Goal: Information Seeking & Learning: Learn about a topic

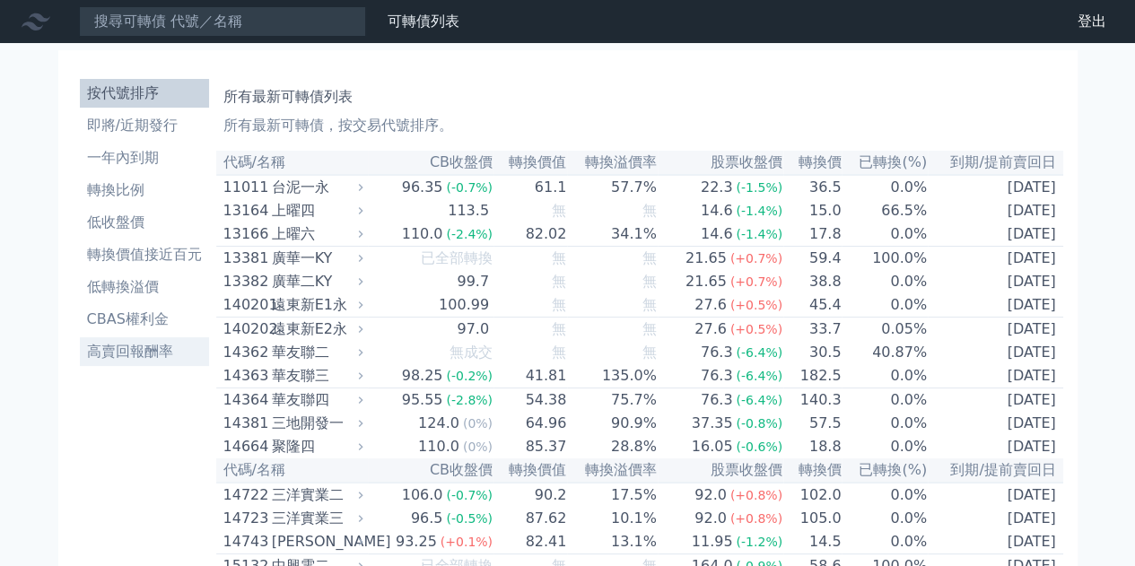
click at [185, 351] on li "高賣回報酬率" at bounding box center [144, 352] width 129 height 22
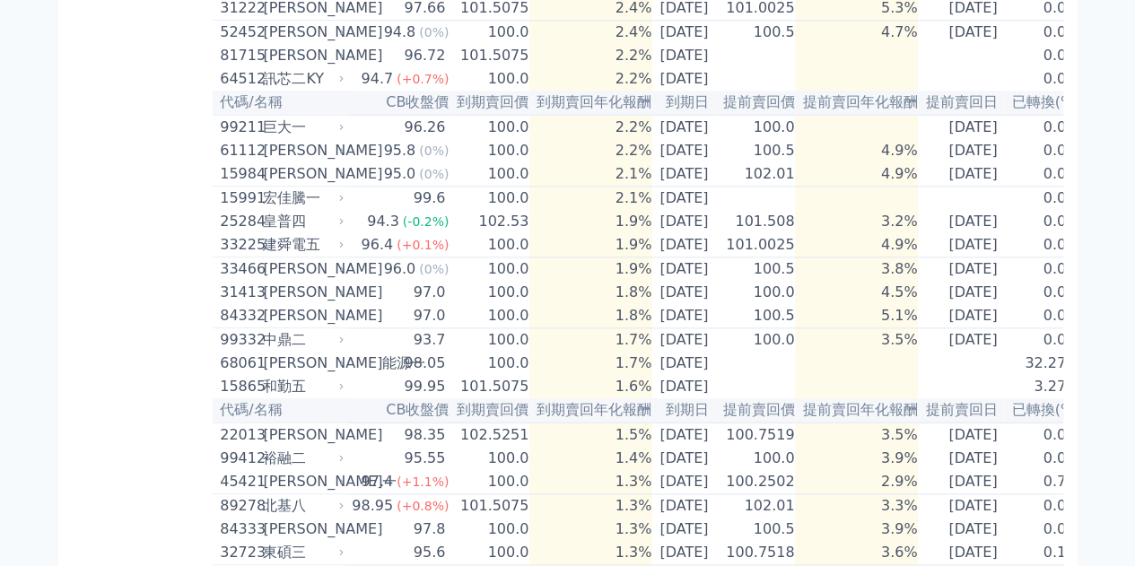
scroll to position [714, 0]
